Goal: Task Accomplishment & Management: Use online tool/utility

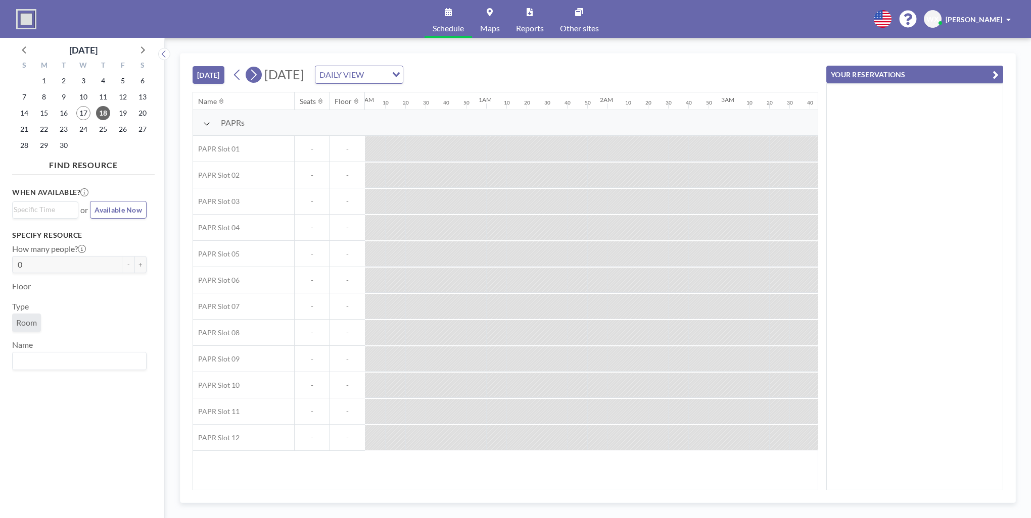
click at [256, 76] on icon at bounding box center [254, 75] width 6 height 11
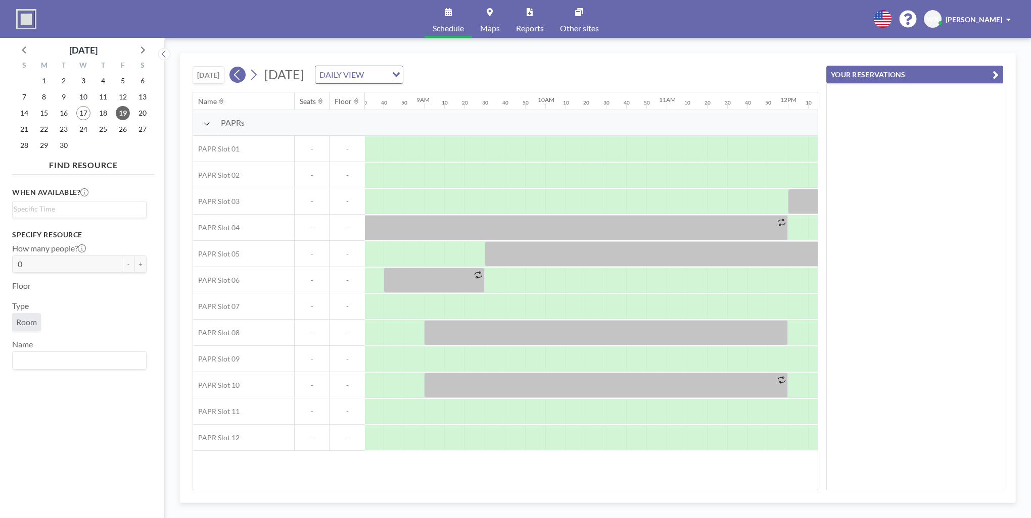
scroll to position [0, 1051]
click at [237, 75] on icon at bounding box center [237, 75] width 6 height 11
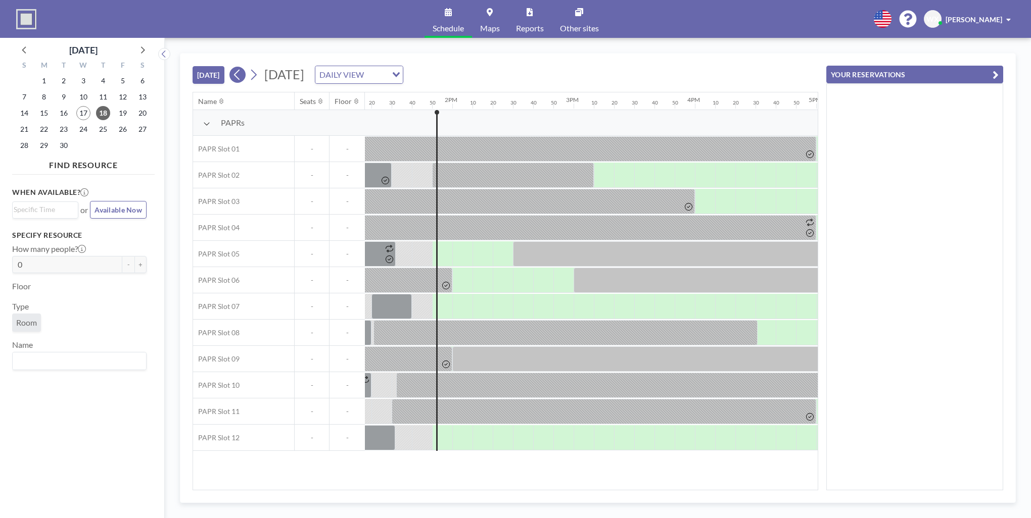
scroll to position [0, 1658]
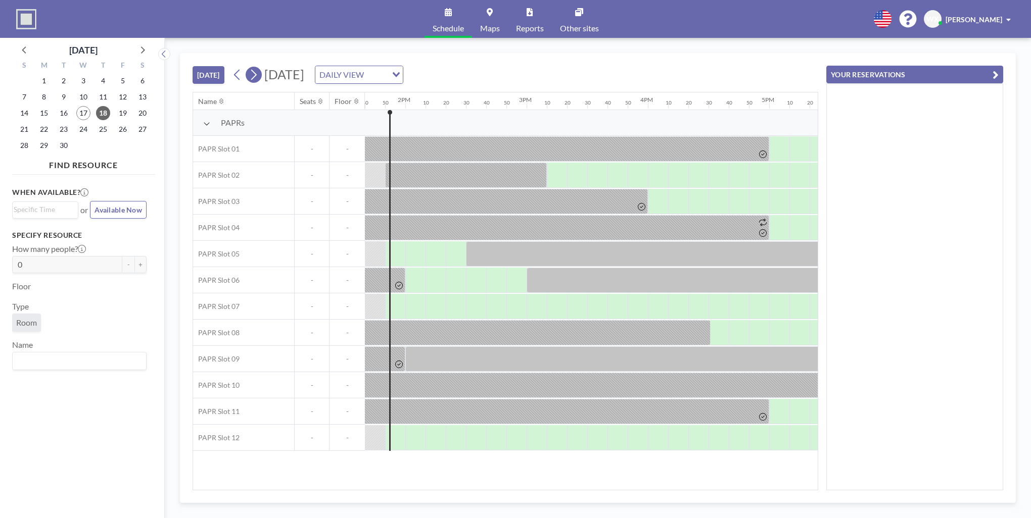
click at [256, 80] on icon at bounding box center [254, 74] width 10 height 15
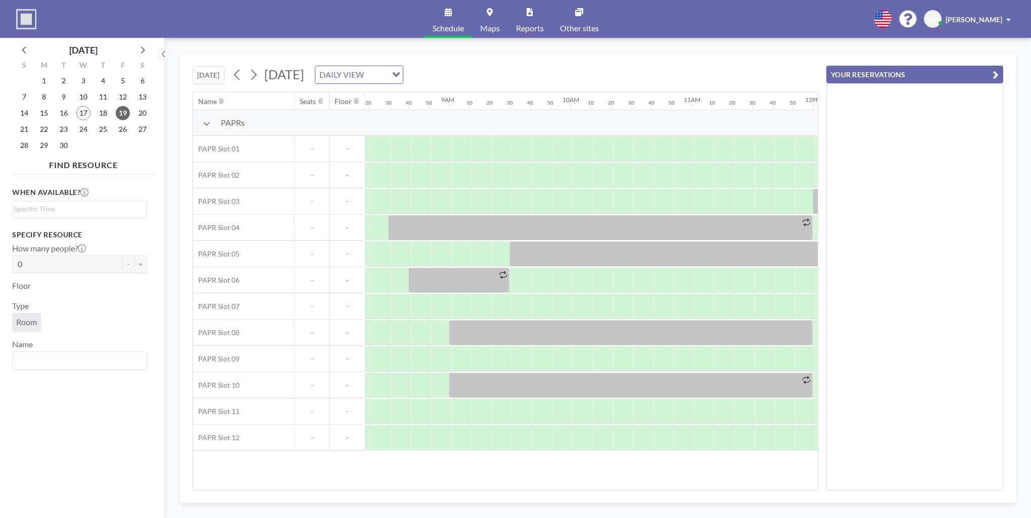
scroll to position [0, 1051]
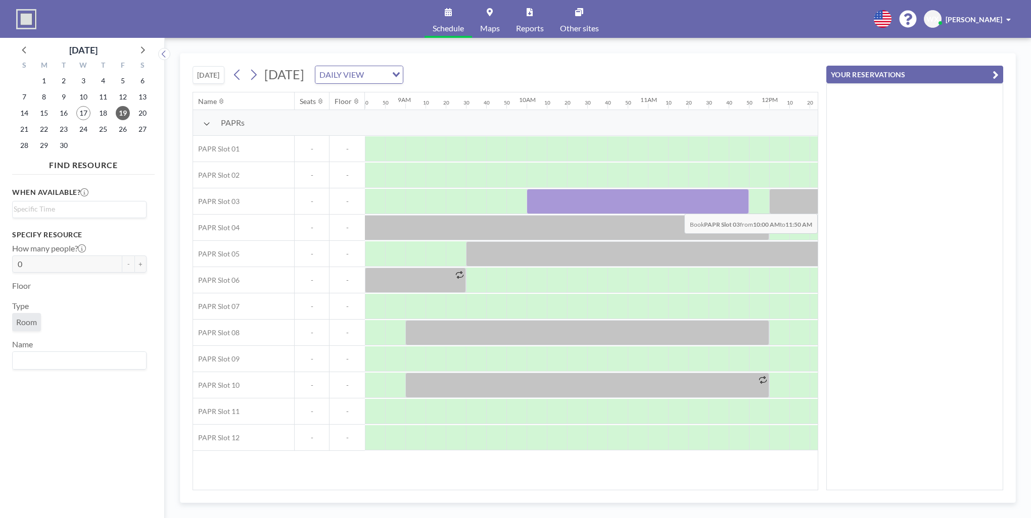
drag, startPoint x: 539, startPoint y: 202, endPoint x: 745, endPoint y: 206, distance: 206.7
click at [745, 206] on div at bounding box center [638, 201] width 222 height 25
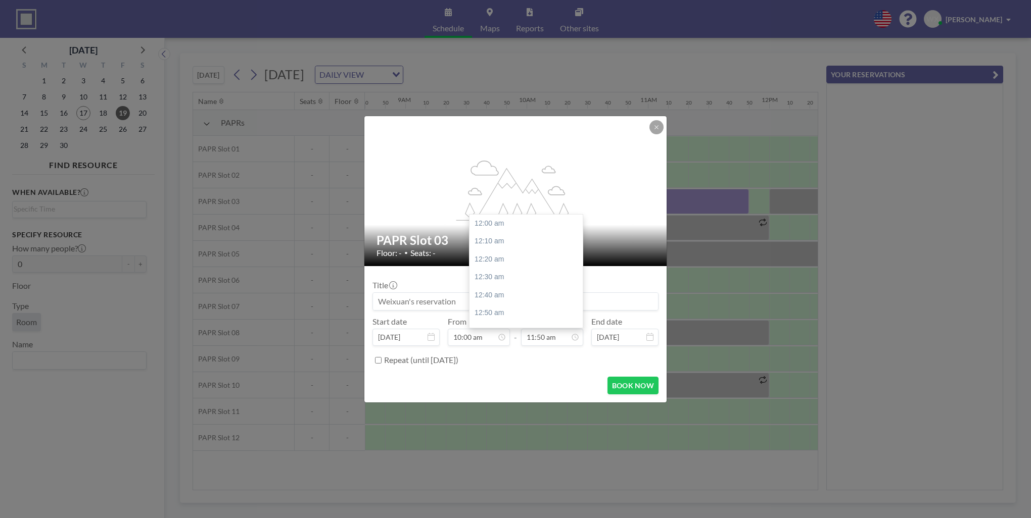
scroll to position [1277, 0]
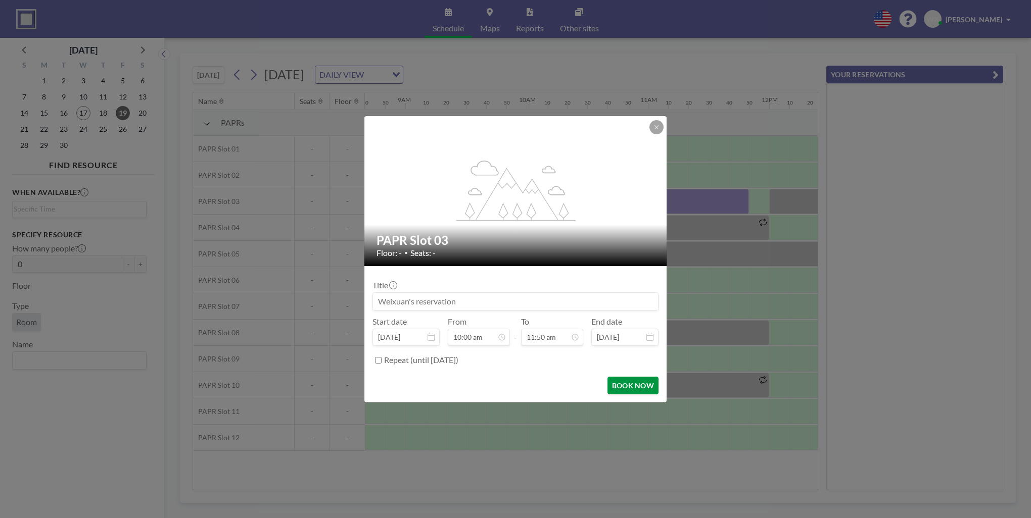
click at [638, 387] on button "BOOK NOW" at bounding box center [632, 386] width 51 height 18
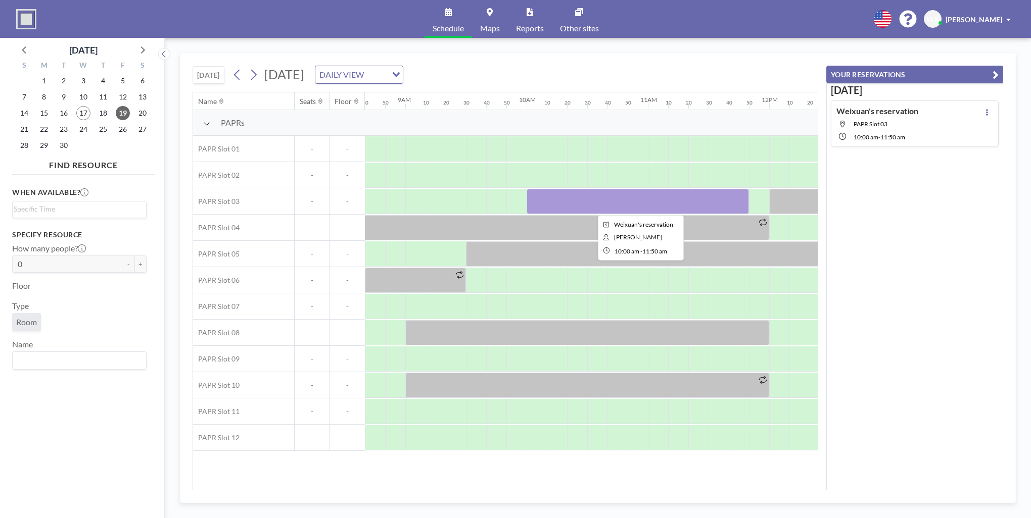
click at [555, 204] on div at bounding box center [638, 201] width 222 height 25
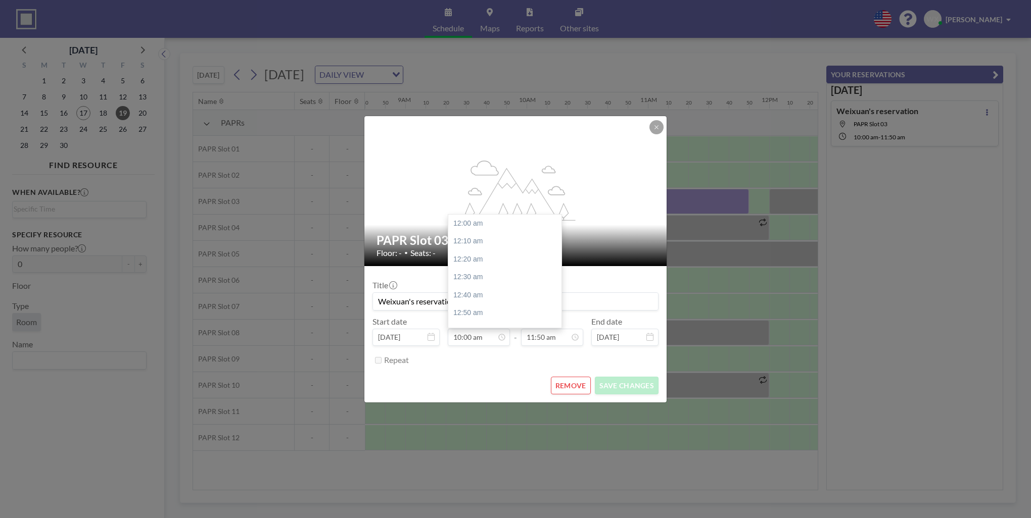
scroll to position [1079, 0]
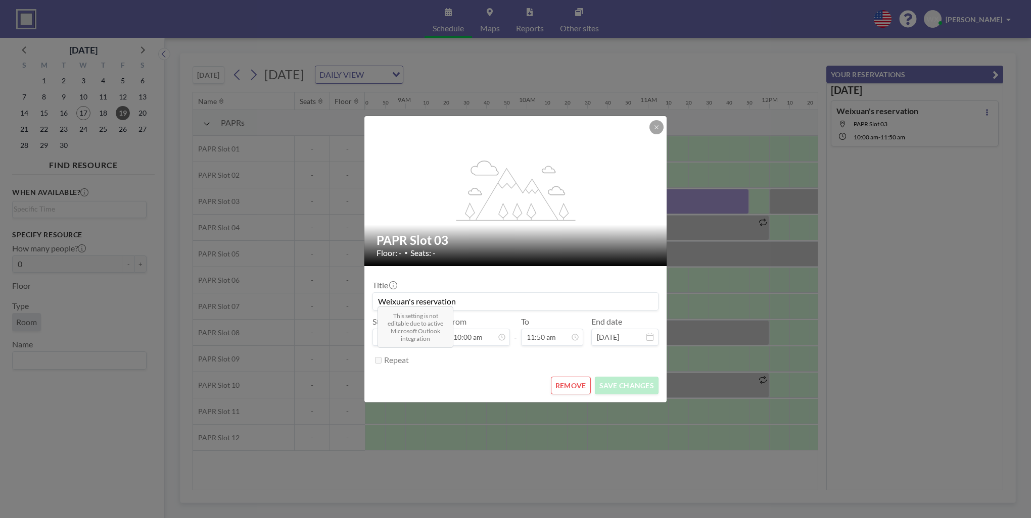
click at [490, 361] on div "Repeat" at bounding box center [521, 360] width 274 height 17
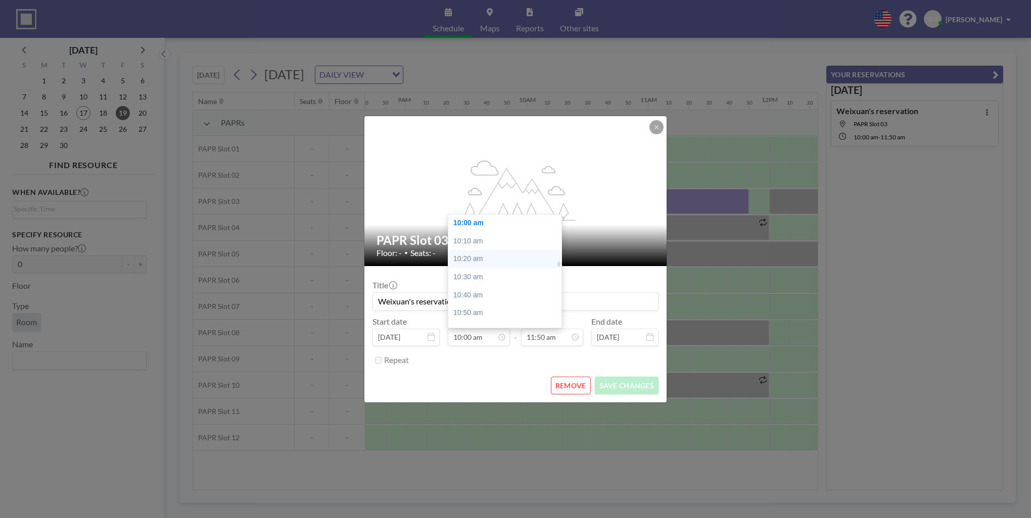
scroll to position [1029, 0]
click at [484, 260] on div "09:50 am" at bounding box center [507, 256] width 118 height 18
type input "09:50 am"
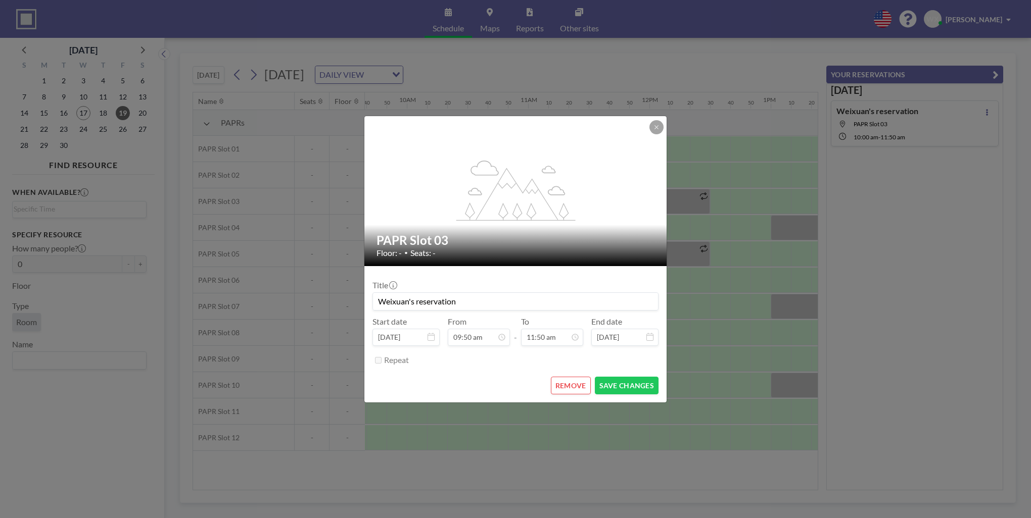
scroll to position [0, 1172]
click at [608, 381] on button "SAVE CHANGES" at bounding box center [627, 386] width 64 height 18
